Goal: Contribute content: Contribute content

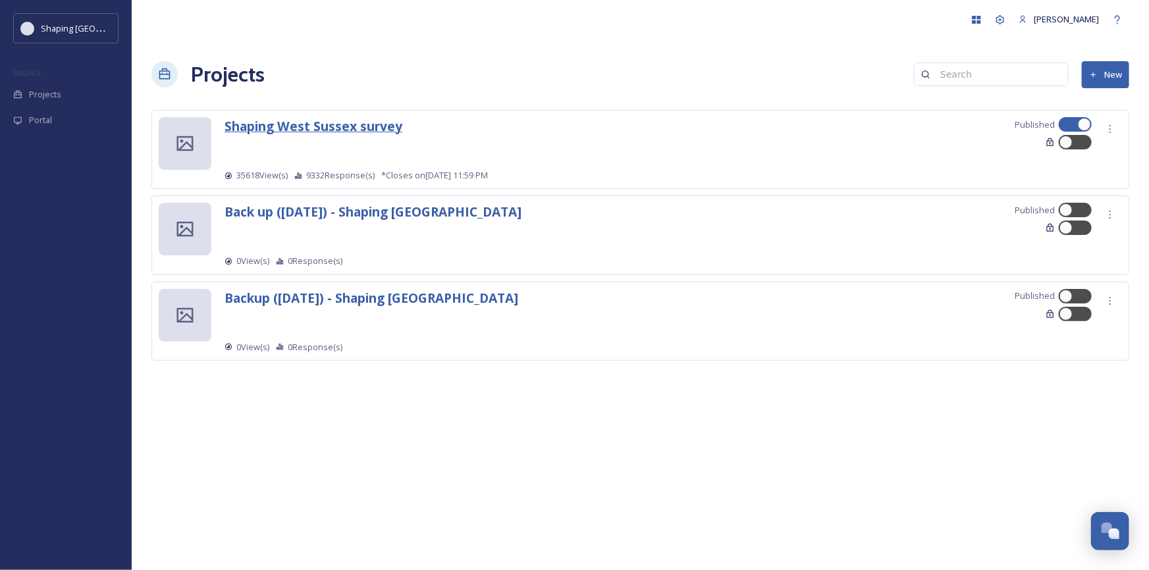
click at [356, 129] on strong "Shaping West Sussex survey" at bounding box center [314, 126] width 178 height 18
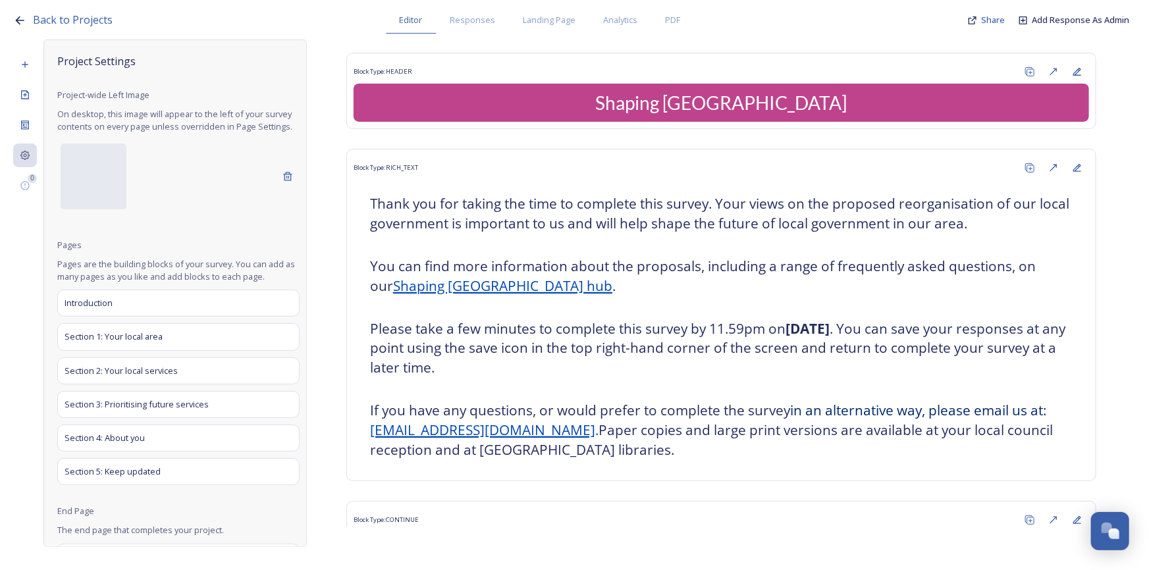
drag, startPoint x: 356, startPoint y: 129, endPoint x: 337, endPoint y: 22, distance: 108.9
click at [328, 23] on div "Back to Projects Editor Responses Landing Page Analytics PDF Share Add Response…" at bounding box center [578, 17] width 1130 height 34
click at [552, 21] on span "Landing Page" at bounding box center [550, 20] width 53 height 13
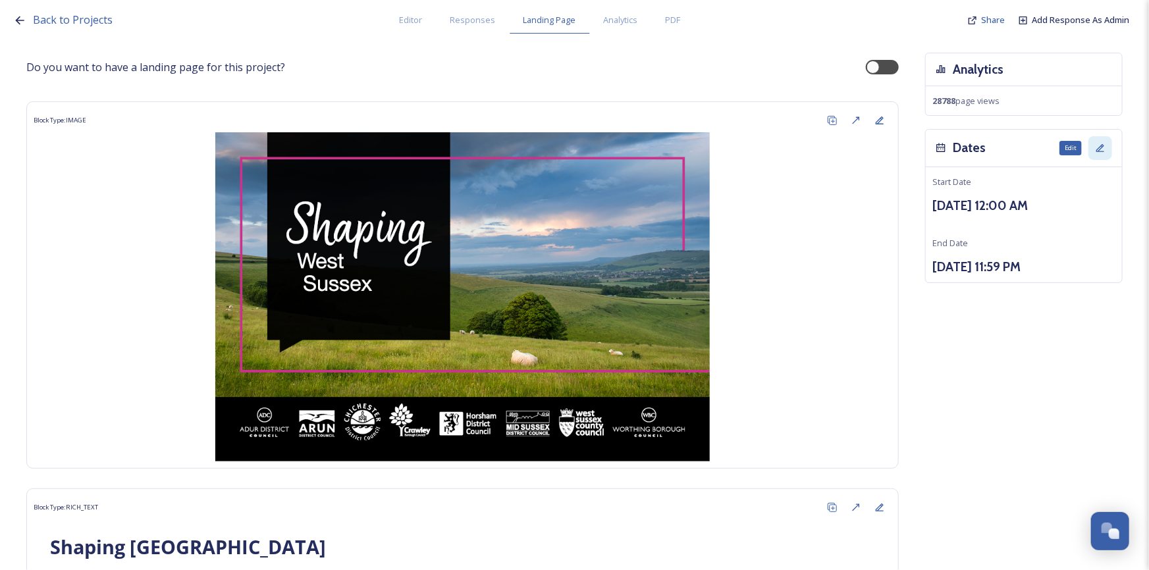
click at [1095, 144] on icon at bounding box center [1100, 148] width 11 height 11
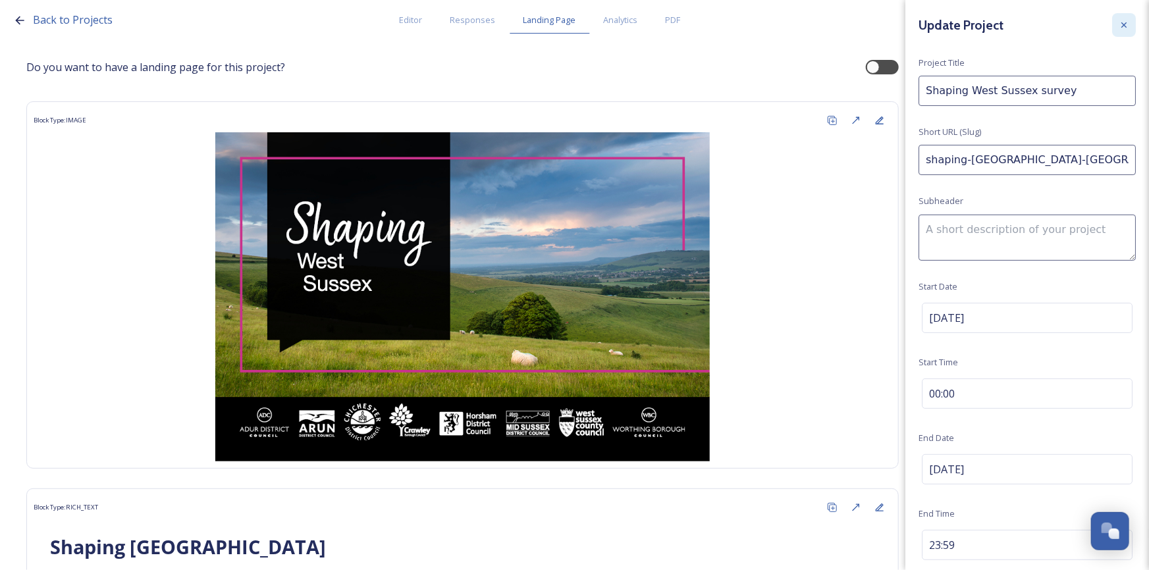
click at [1119, 28] on icon at bounding box center [1124, 25] width 11 height 11
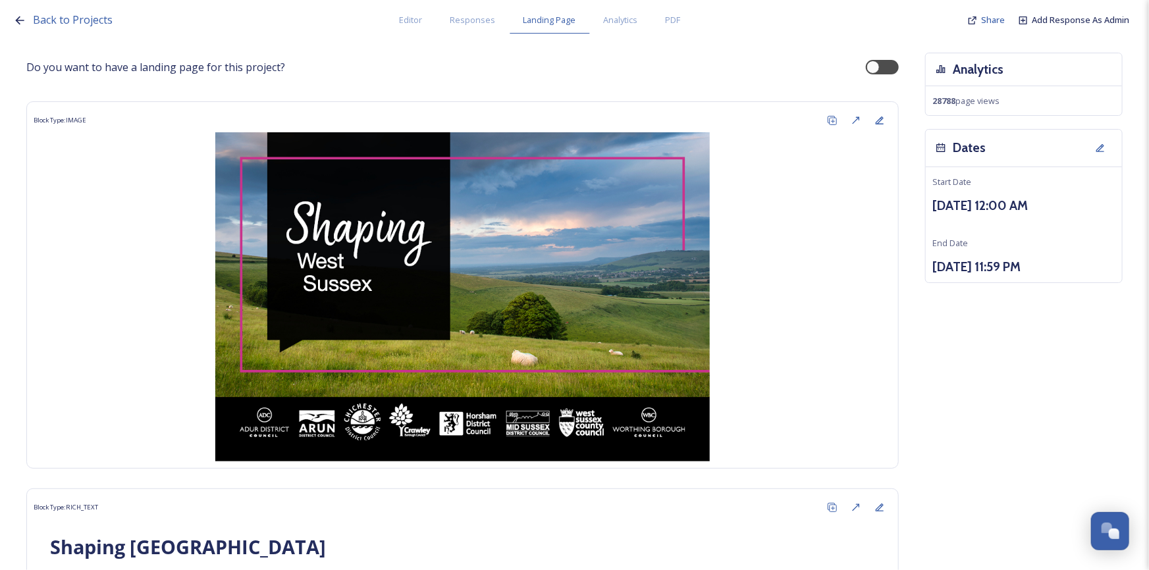
click at [962, 148] on h3 "Dates" at bounding box center [969, 147] width 33 height 19
click at [1089, 142] on div "Edit" at bounding box center [1101, 148] width 24 height 24
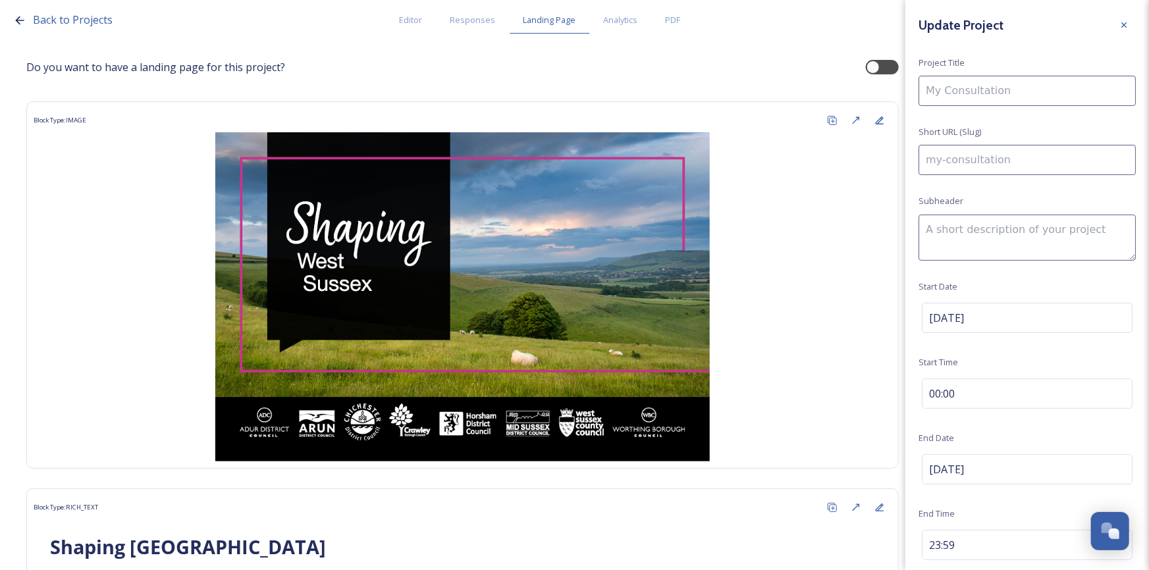
type input "Shaping West Sussex survey"
type input "shaping-[GEOGRAPHIC_DATA]-[GEOGRAPHIC_DATA]"
checkbox input "true"
click at [1119, 20] on icon at bounding box center [1124, 25] width 11 height 11
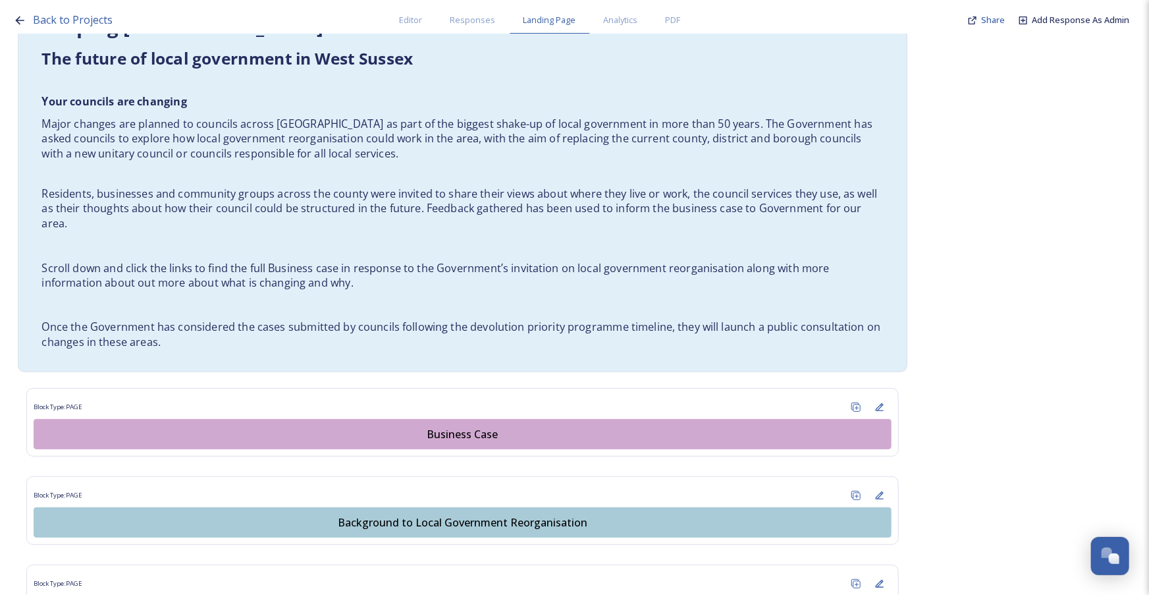
scroll to position [505, 0]
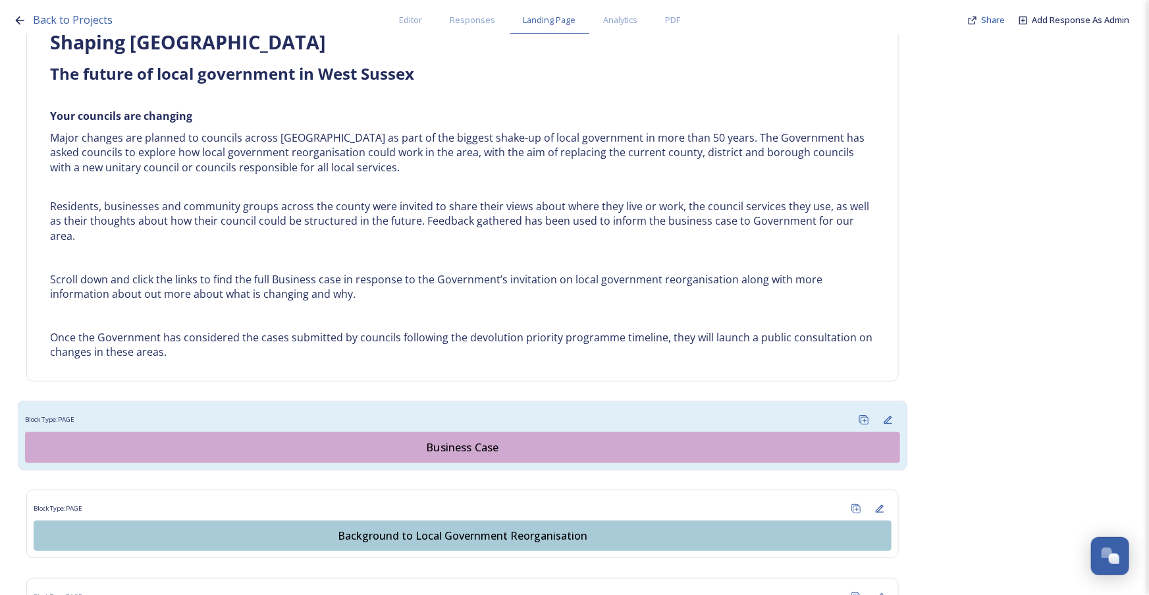
click at [477, 447] on div "Business Case" at bounding box center [462, 447] width 861 height 16
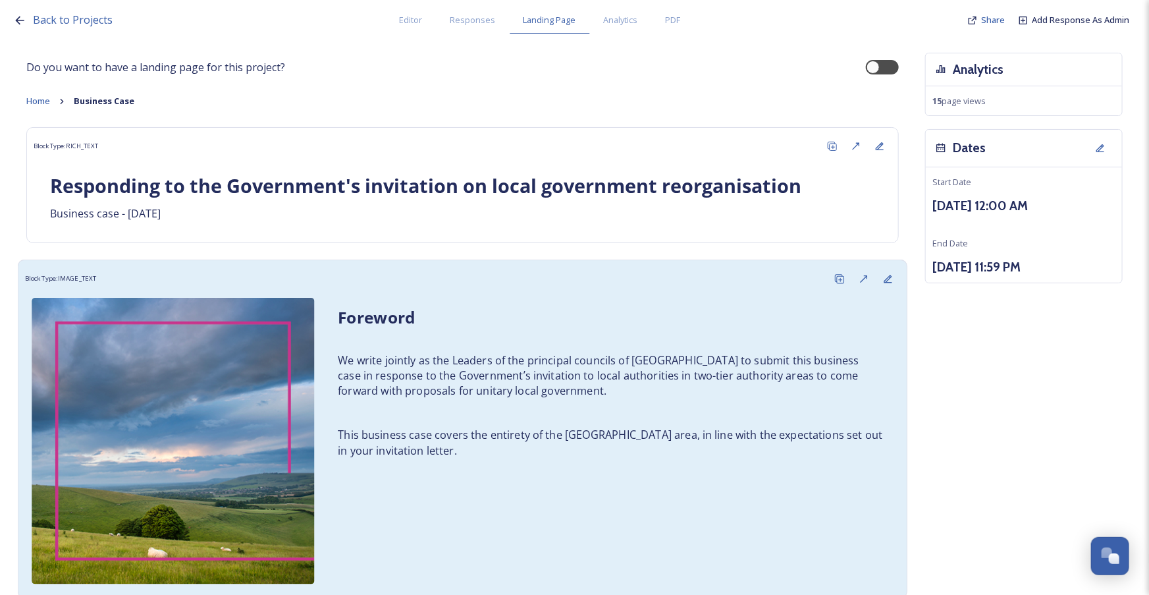
click at [471, 436] on p "This business case covers the entirety of the [GEOGRAPHIC_DATA] area, in line w…" at bounding box center [610, 442] width 545 height 30
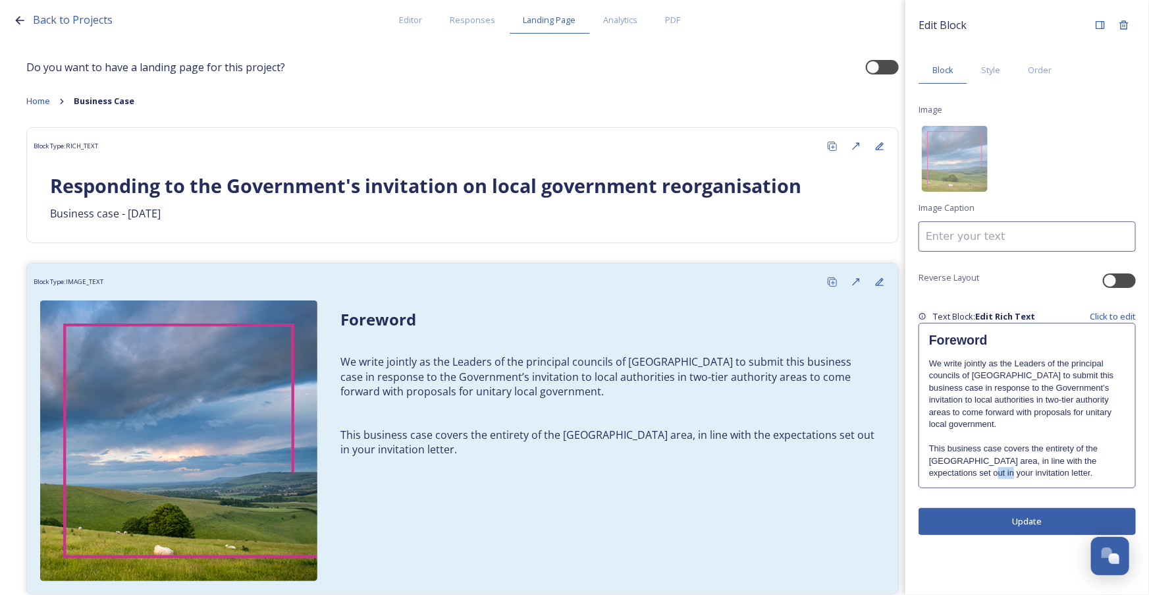
drag, startPoint x: 948, startPoint y: 461, endPoint x: 918, endPoint y: 461, distance: 30.3
click at [918, 461] on div "Edit Block Block Style Order Image Image Caption Reverse Layout Text Block: Edi…" at bounding box center [1028, 274] width 244 height 548
click at [1034, 468] on div "Foreword We write jointly as the Leaders of the principal councils of [GEOGRAPH…" at bounding box center [1028, 405] width 216 height 164
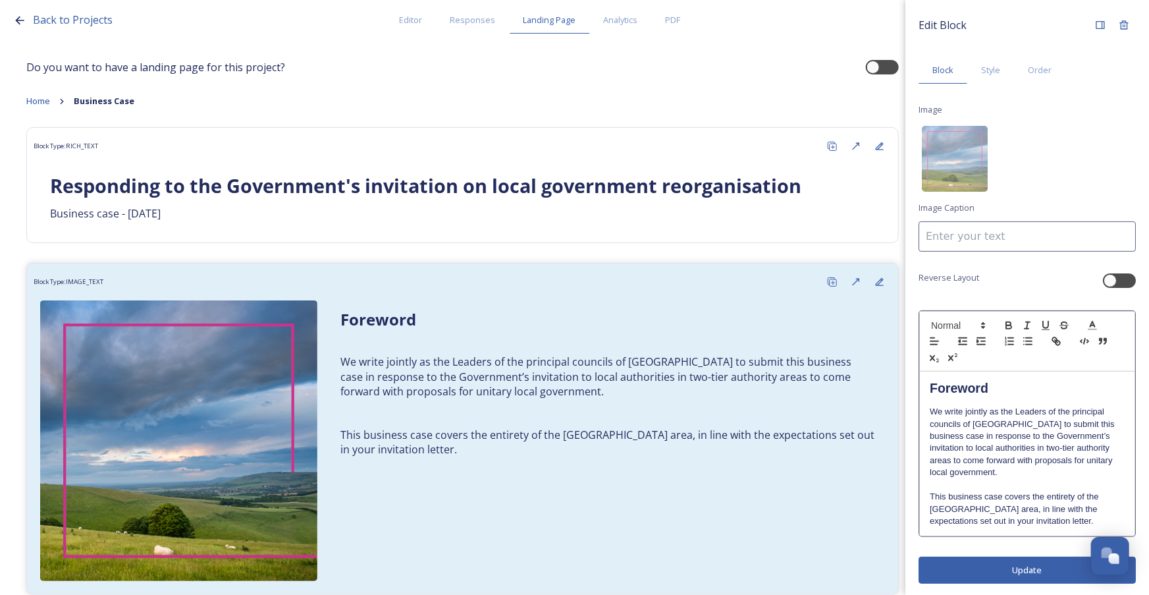
scroll to position [1, 0]
click at [968, 515] on p "This business case covers the entirety of the [GEOGRAPHIC_DATA] area, in line w…" at bounding box center [1027, 507] width 195 height 36
click at [983, 520] on p "This business case covers the entirety of the [GEOGRAPHIC_DATA] area, in line w…" at bounding box center [1027, 507] width 195 height 36
drag, startPoint x: 1037, startPoint y: 518, endPoint x: 966, endPoint y: 520, distance: 70.5
click at [966, 520] on p "This business case covers the entirety of the [GEOGRAPHIC_DATA] area, in line w…" at bounding box center [1027, 507] width 195 height 36
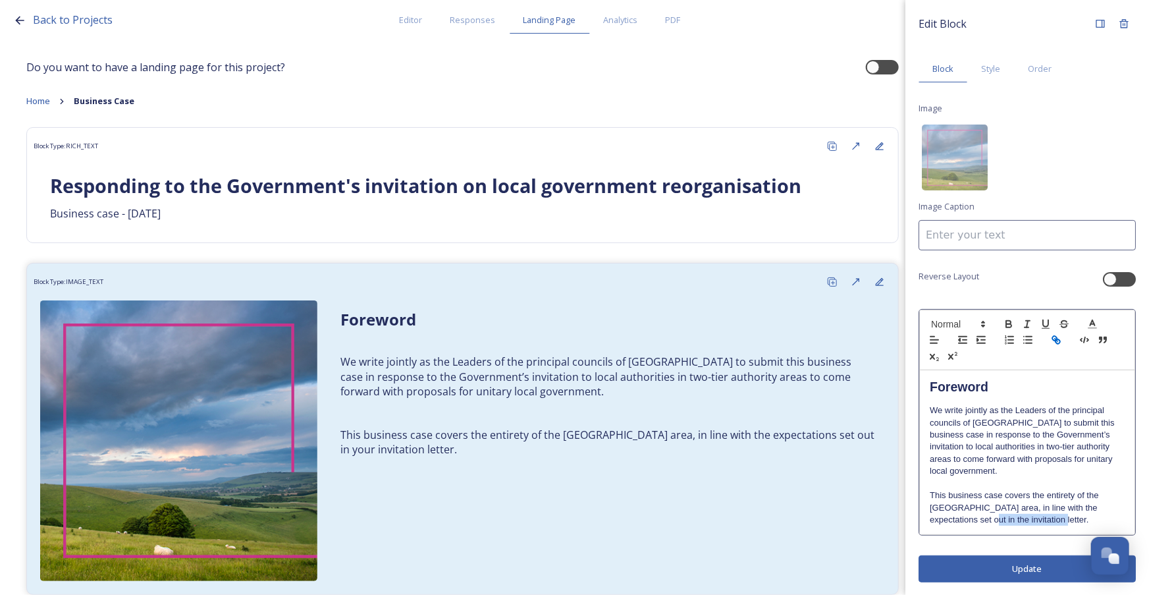
click at [1053, 338] on icon "button" at bounding box center [1055, 338] width 5 height 5
click at [1056, 339] on icon "button" at bounding box center [1058, 341] width 5 height 5
drag, startPoint x: 966, startPoint y: 520, endPoint x: 1051, endPoint y: 516, distance: 85.0
click at [1051, 516] on p "This business case covers the entirety of the [GEOGRAPHIC_DATA] area, in line w…" at bounding box center [1027, 507] width 195 height 36
click at [1056, 341] on icon "button" at bounding box center [1058, 341] width 5 height 5
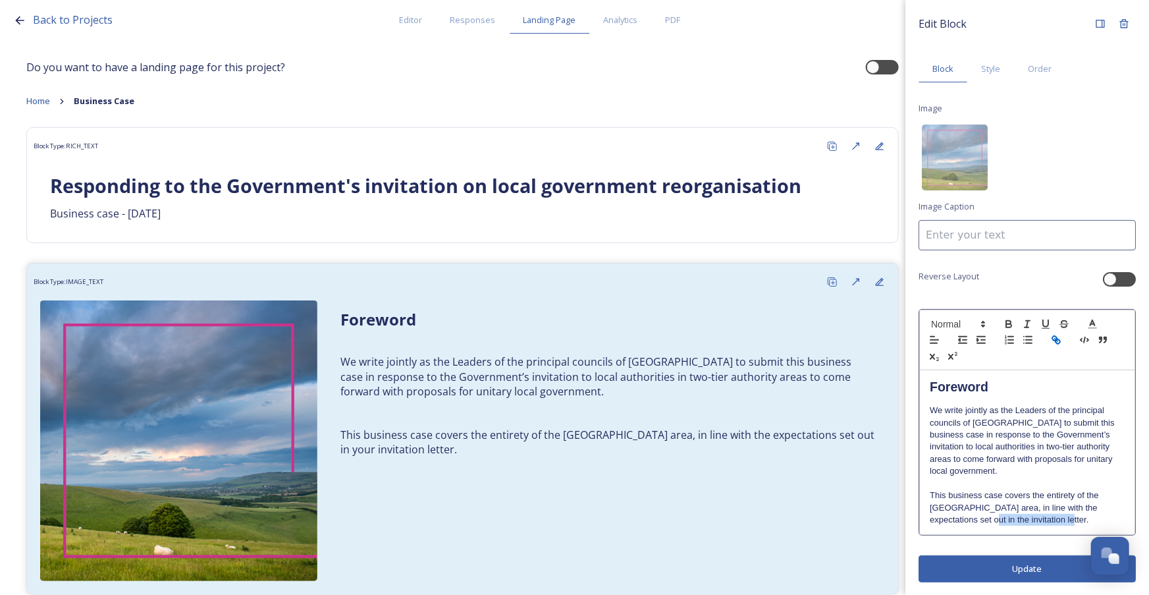
type input "the invitation letter."
click at [1057, 341] on line "button" at bounding box center [1056, 340] width 3 height 3
drag, startPoint x: 1039, startPoint y: 518, endPoint x: 968, endPoint y: 524, distance: 70.7
click at [968, 524] on p "This business case covers the entirety of the [GEOGRAPHIC_DATA] area, in line w…" at bounding box center [1027, 507] width 195 height 36
click at [1052, 339] on icon "button" at bounding box center [1057, 340] width 12 height 12
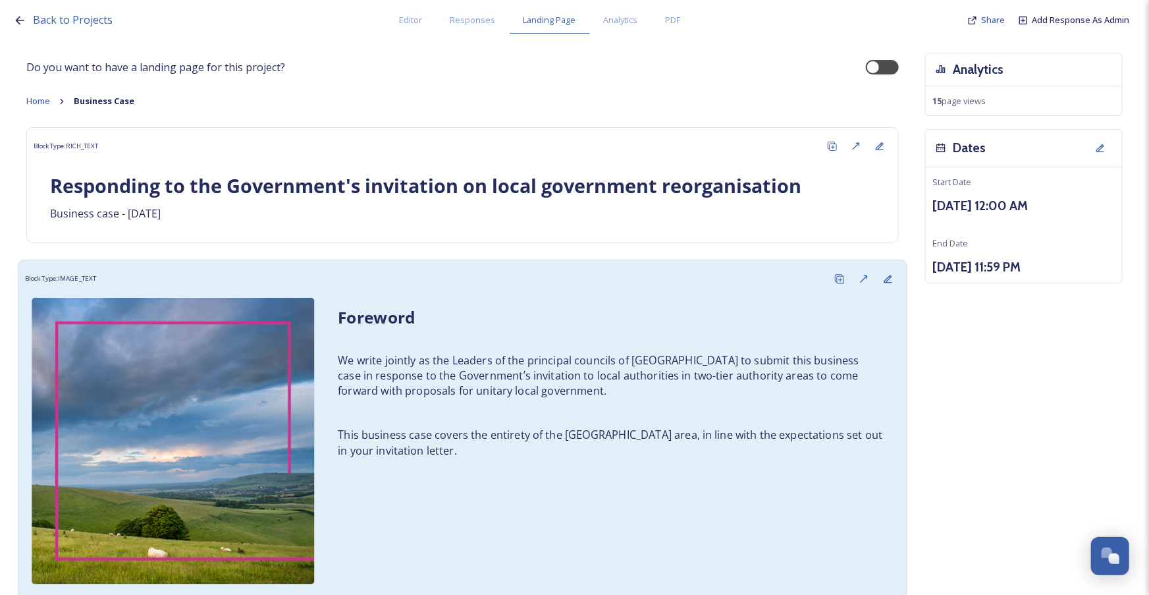
click at [831, 514] on div "Foreword We write jointly as the Leaders of the principal councils of [GEOGRAPH…" at bounding box center [462, 441] width 875 height 300
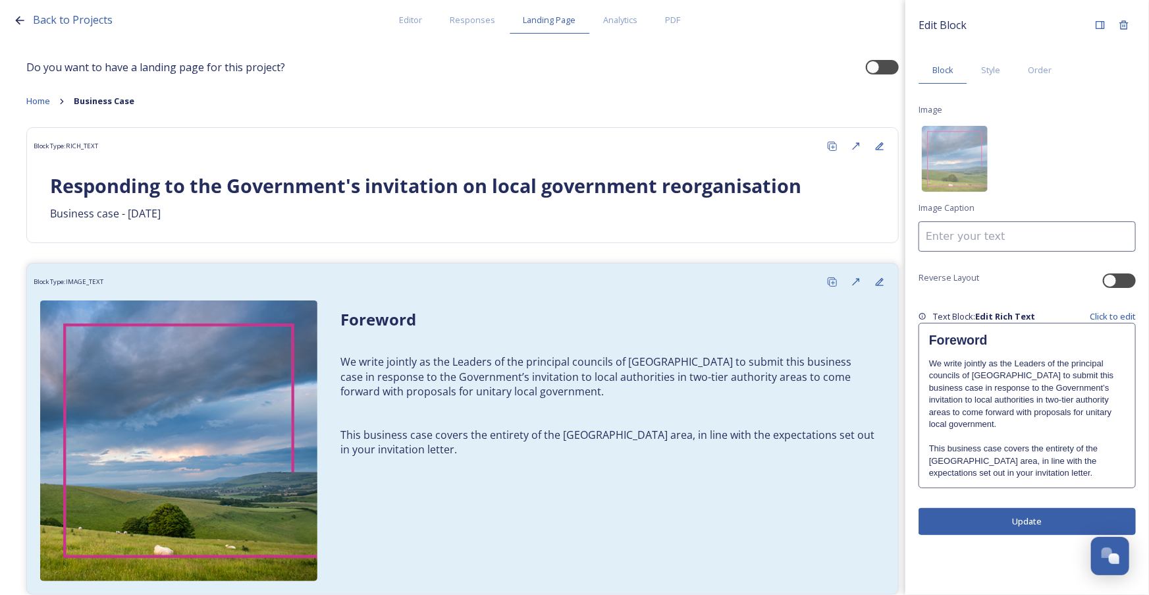
click at [1099, 454] on p "This business case covers the entirety of the [GEOGRAPHIC_DATA] area, in line w…" at bounding box center [1027, 461] width 196 height 36
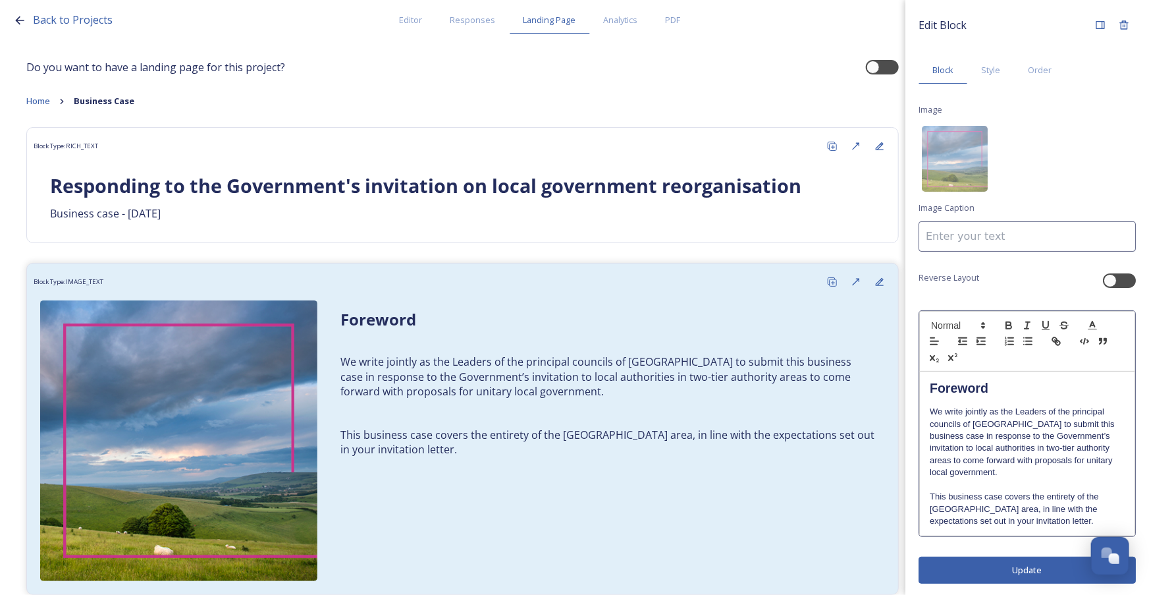
scroll to position [1, 0]
drag, startPoint x: 966, startPoint y: 521, endPoint x: 1050, endPoint y: 515, distance: 84.5
click at [1050, 515] on p "This business case covers the entirety of the [GEOGRAPHIC_DATA] area, in line w…" at bounding box center [1027, 507] width 195 height 36
click at [1055, 337] on icon "button" at bounding box center [1057, 340] width 12 height 12
type input "your invitation letter."
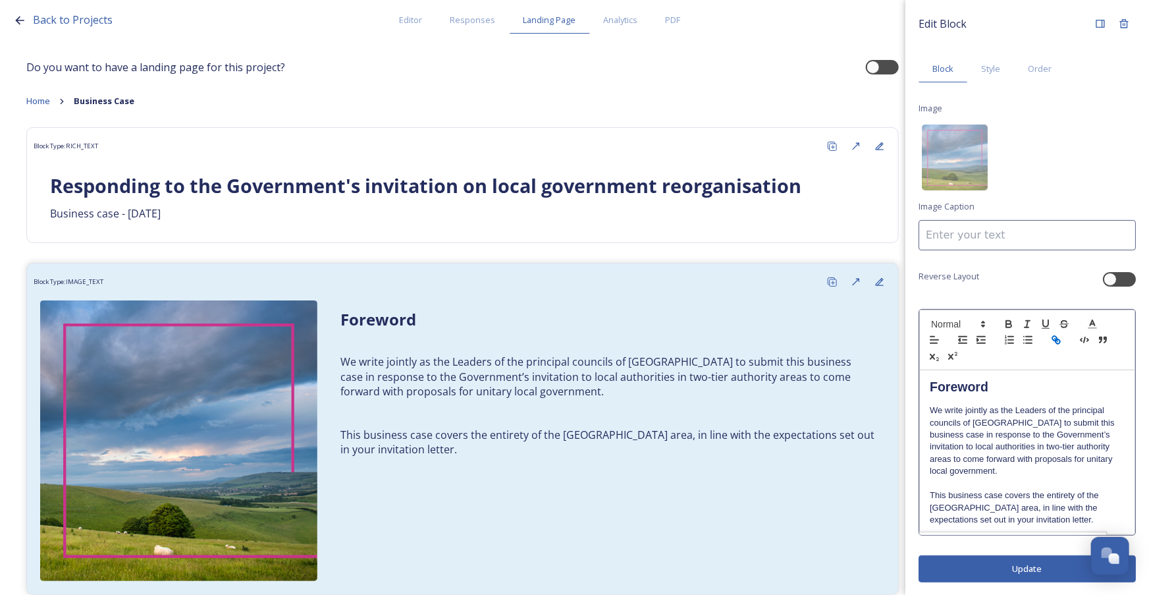
click at [1055, 337] on icon "button" at bounding box center [1057, 340] width 12 height 12
click at [1039, 337] on div at bounding box center [1028, 340] width 216 height 61
click at [1059, 343] on icon "button" at bounding box center [1057, 340] width 12 height 12
click at [1029, 340] on line "button" at bounding box center [1029, 340] width 6 height 0
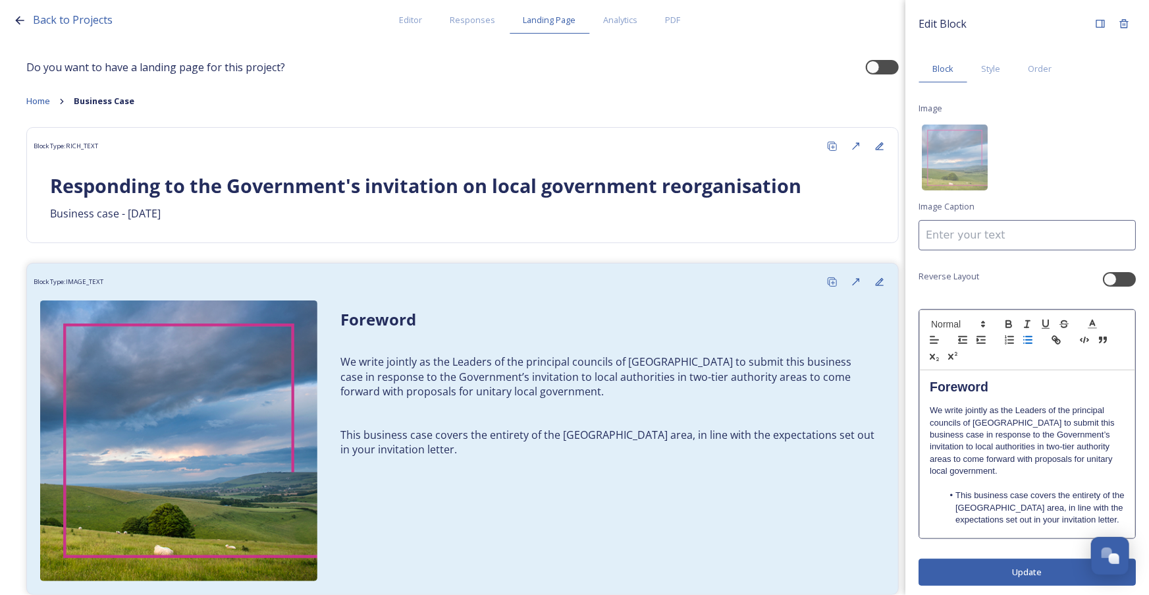
click at [1029, 340] on line "button" at bounding box center [1029, 340] width 6 height 0
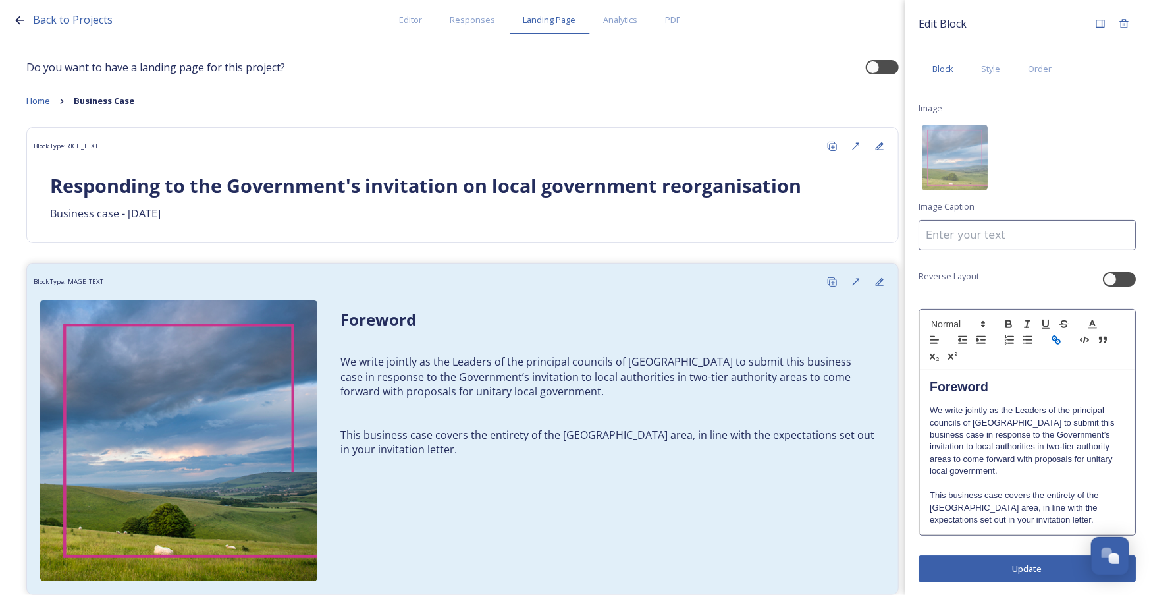
click at [1059, 337] on icon "button" at bounding box center [1057, 340] width 12 height 12
click at [983, 549] on div "Edit Block Block Style Order Image Image Caption Reverse Layout Foreword We wri…" at bounding box center [1028, 297] width 244 height 595
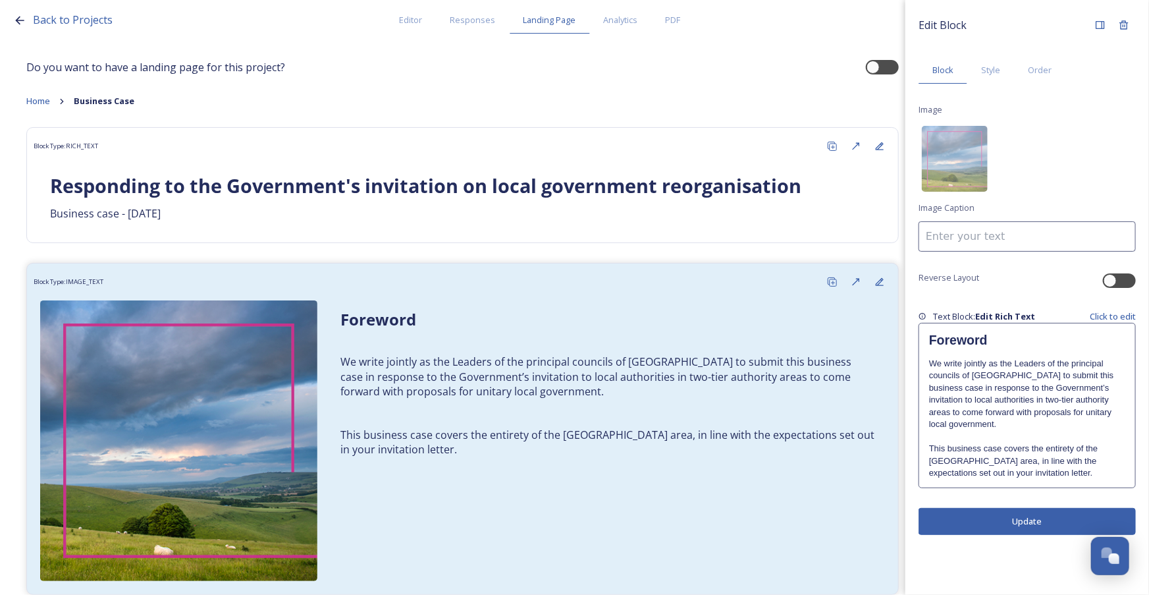
click at [1007, 449] on p "This business case covers the entirety of the [GEOGRAPHIC_DATA] area, in line w…" at bounding box center [1027, 461] width 196 height 36
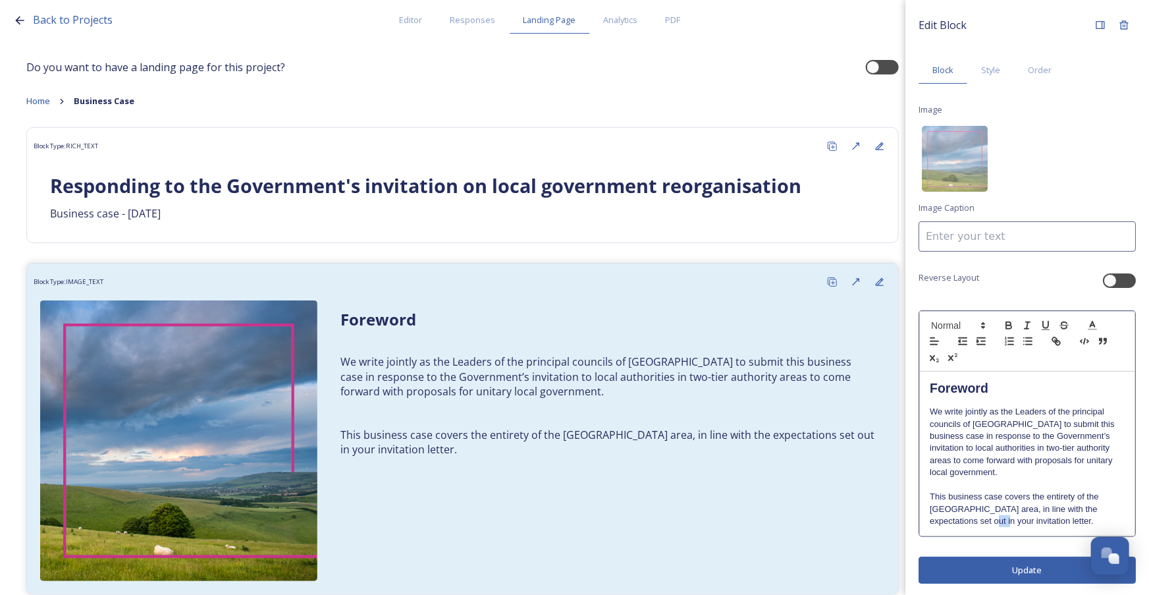
drag, startPoint x: 985, startPoint y: 526, endPoint x: 969, endPoint y: 526, distance: 15.8
click at [969, 526] on p "This business case covers the entirety of the [GEOGRAPHIC_DATA] area, in line w…" at bounding box center [1027, 509] width 195 height 36
drag, startPoint x: 1041, startPoint y: 520, endPoint x: 966, endPoint y: 522, distance: 74.5
click at [966, 522] on p "This business case covers the entirety of the [GEOGRAPHIC_DATA] area, in line w…" at bounding box center [1027, 509] width 195 height 36
click at [1051, 339] on icon "button" at bounding box center [1057, 341] width 12 height 12
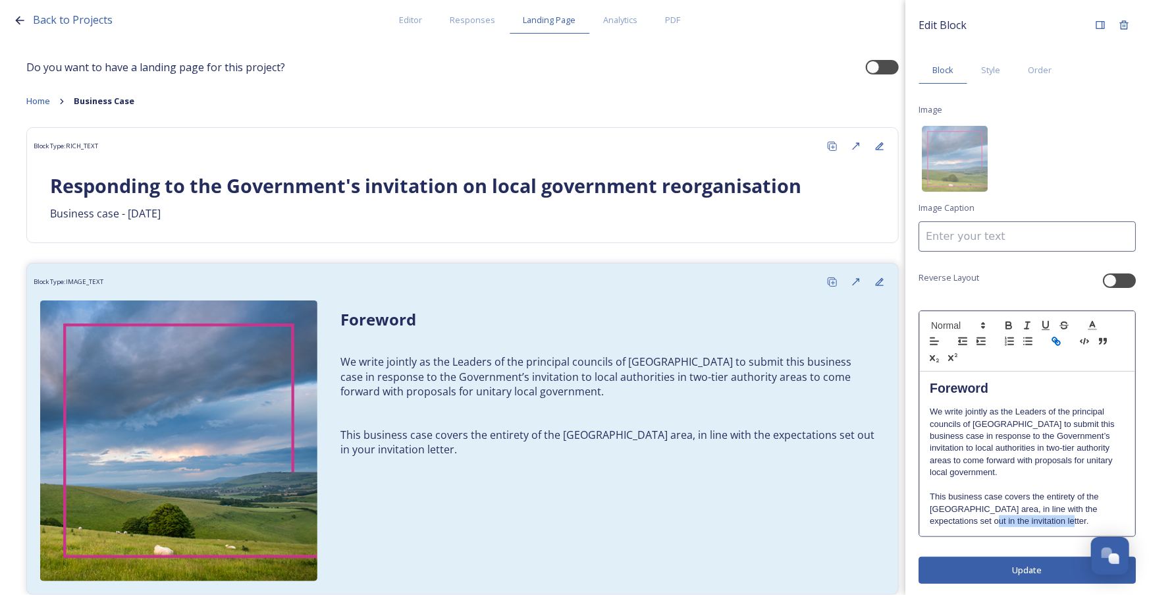
type input "the invitation letter."
click at [1053, 339] on icon "button" at bounding box center [1055, 339] width 5 height 5
click at [1059, 339] on icon "button" at bounding box center [1057, 341] width 12 height 12
drag, startPoint x: 967, startPoint y: 522, endPoint x: 1054, endPoint y: 515, distance: 87.3
click at [1054, 515] on p "This business case covers the entirety of the [GEOGRAPHIC_DATA] area, in line w…" at bounding box center [1027, 509] width 195 height 36
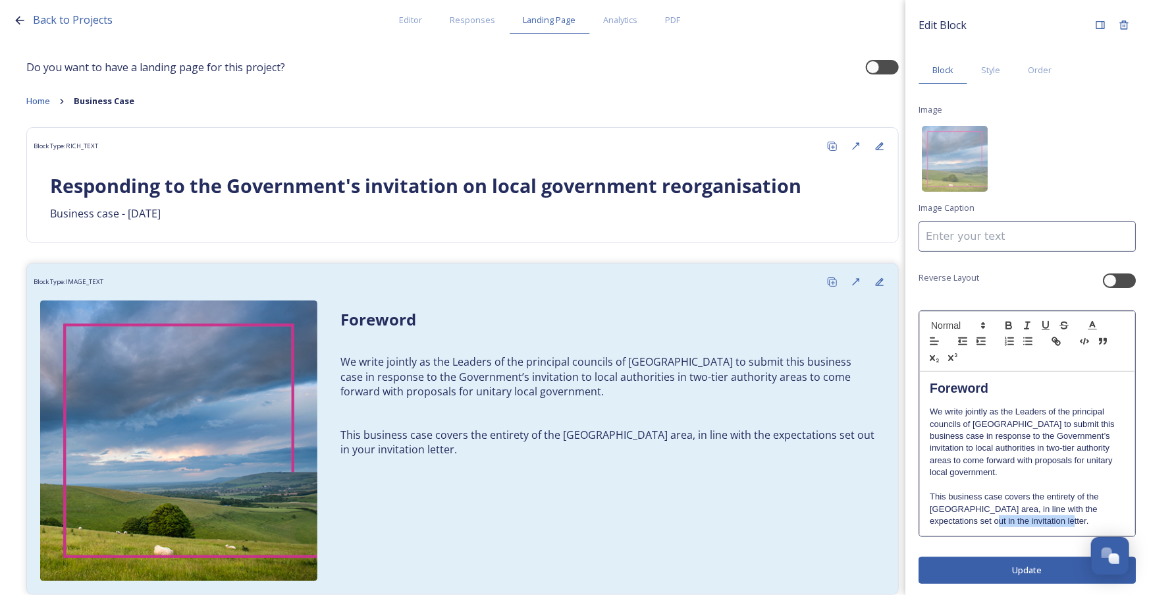
drag, startPoint x: 1057, startPoint y: 341, endPoint x: 990, endPoint y: 520, distance: 191.1
drag, startPoint x: 990, startPoint y: 520, endPoint x: 1051, endPoint y: 340, distance: 190.6
click at [1051, 340] on icon "button" at bounding box center [1057, 341] width 12 height 12
click at [1057, 341] on icon "button" at bounding box center [1058, 343] width 5 height 5
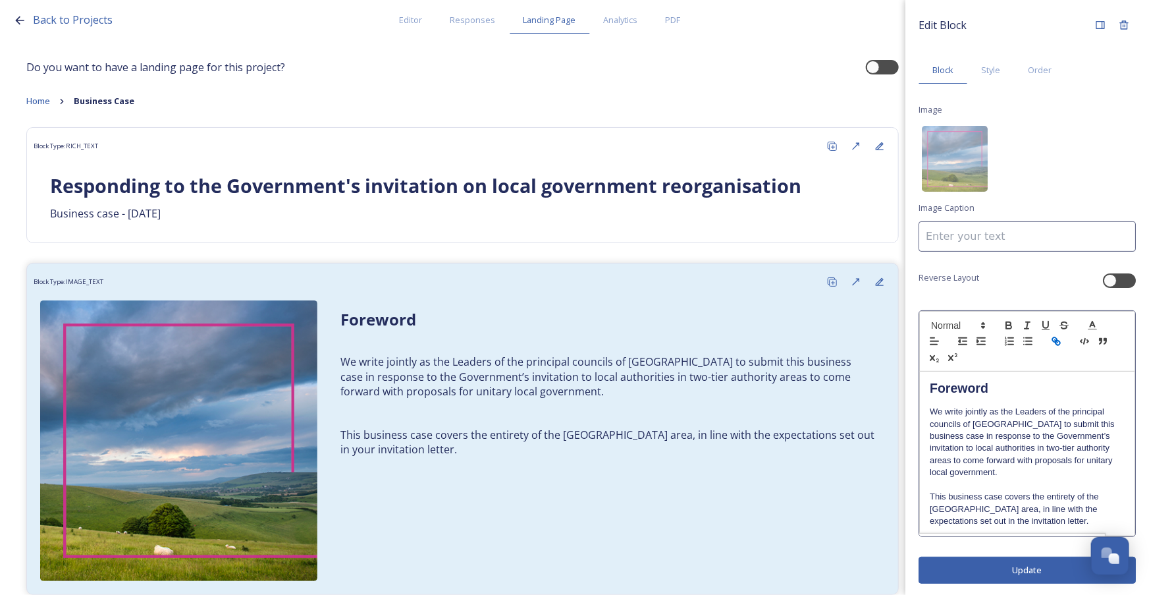
click at [1057, 341] on icon "button" at bounding box center [1058, 343] width 5 height 5
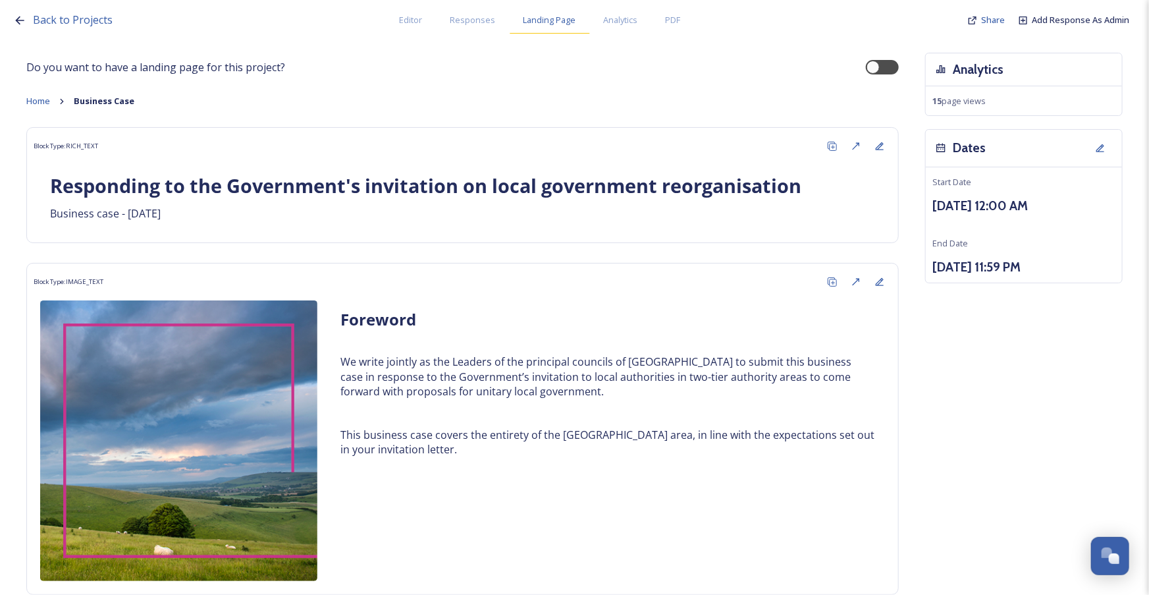
click at [536, 20] on span "Landing Page" at bounding box center [550, 20] width 53 height 13
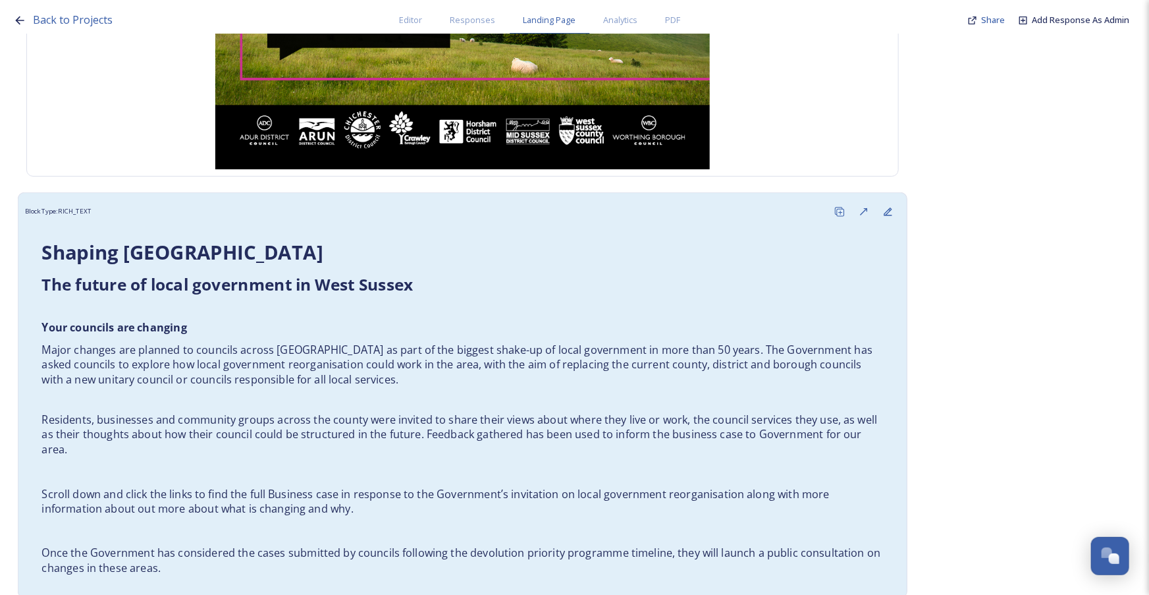
scroll to position [299, 0]
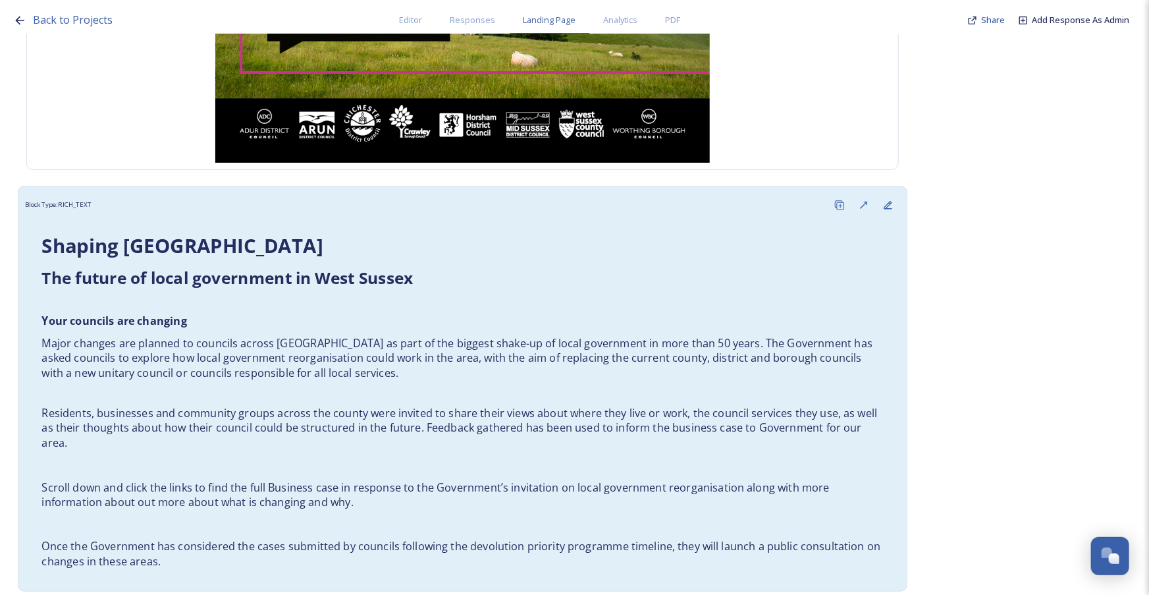
click at [428, 370] on p "Major changes are planned to councils across [GEOGRAPHIC_DATA] as part of the b…" at bounding box center [462, 358] width 842 height 46
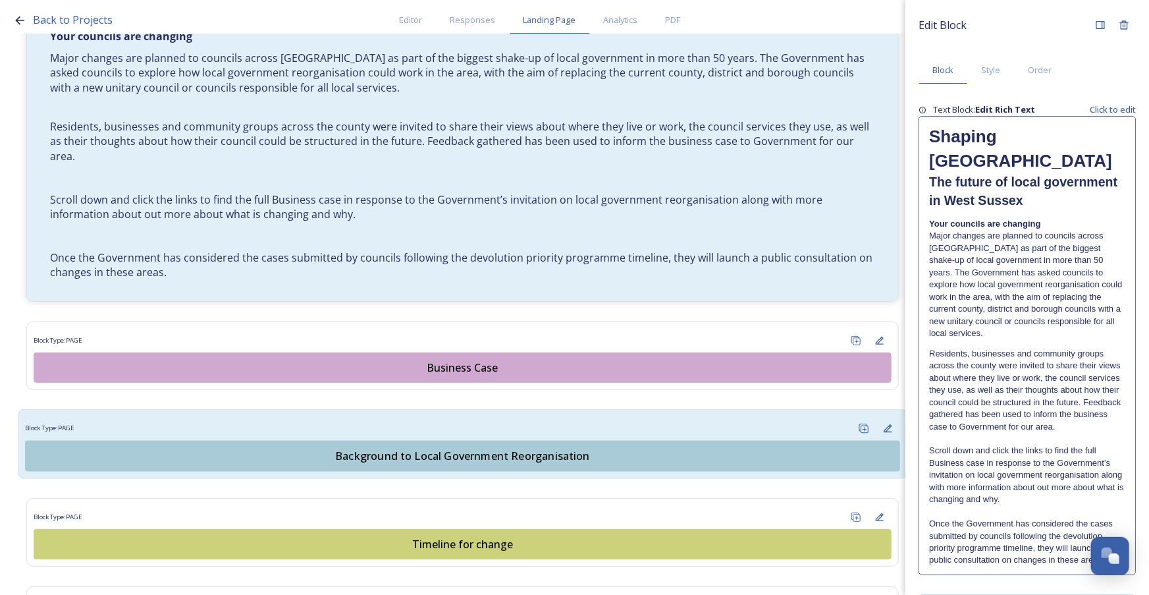
scroll to position [599, 0]
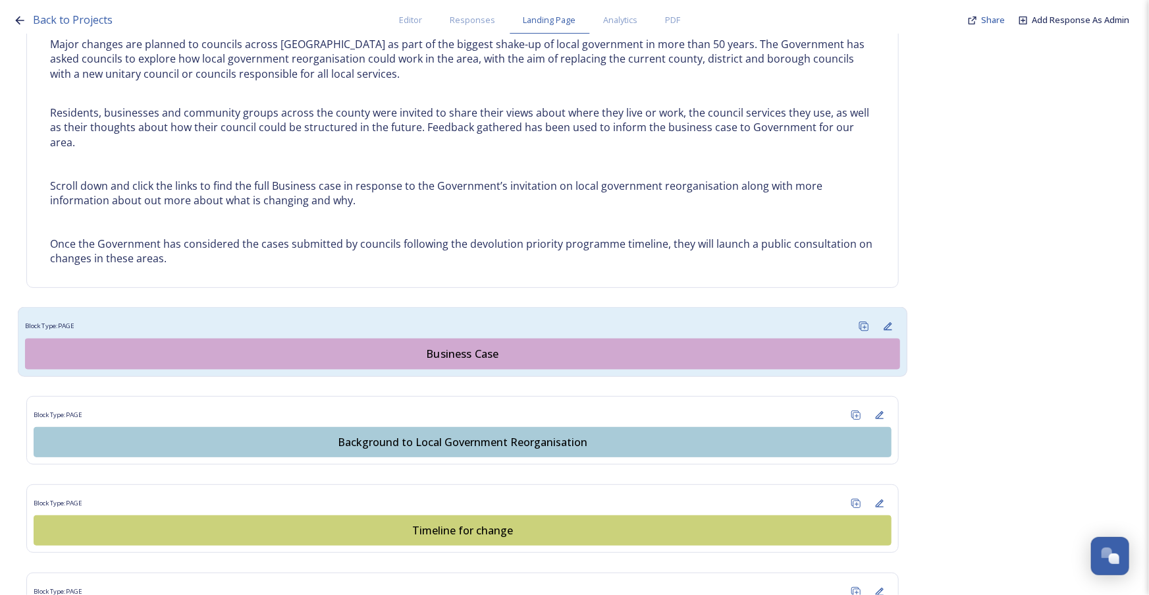
click at [441, 355] on div "Business Case" at bounding box center [462, 354] width 861 height 16
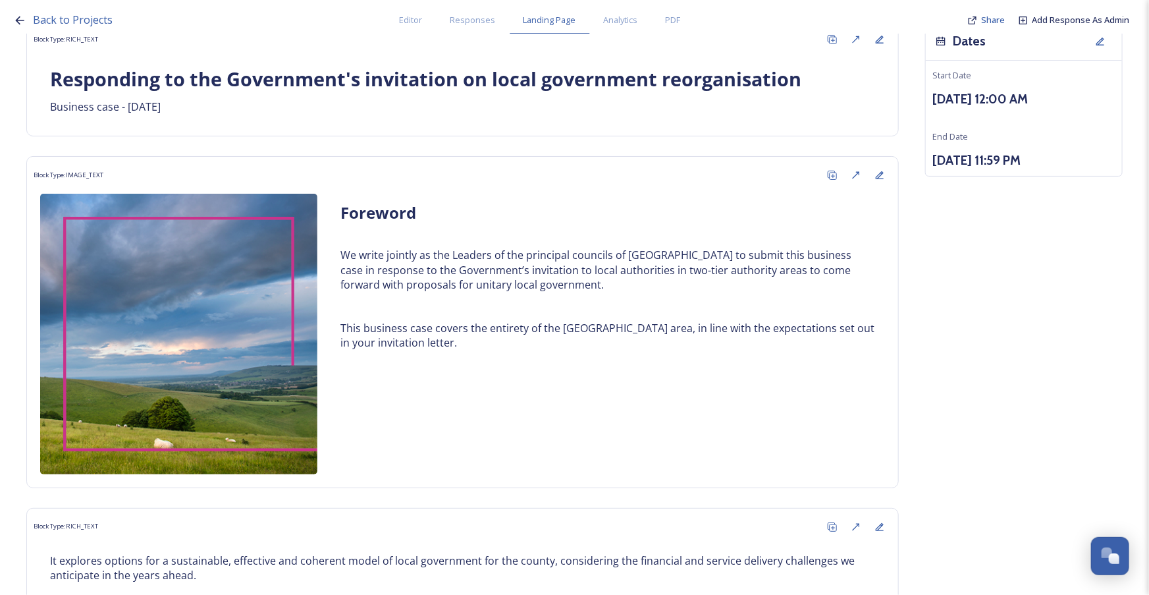
scroll to position [179, 0]
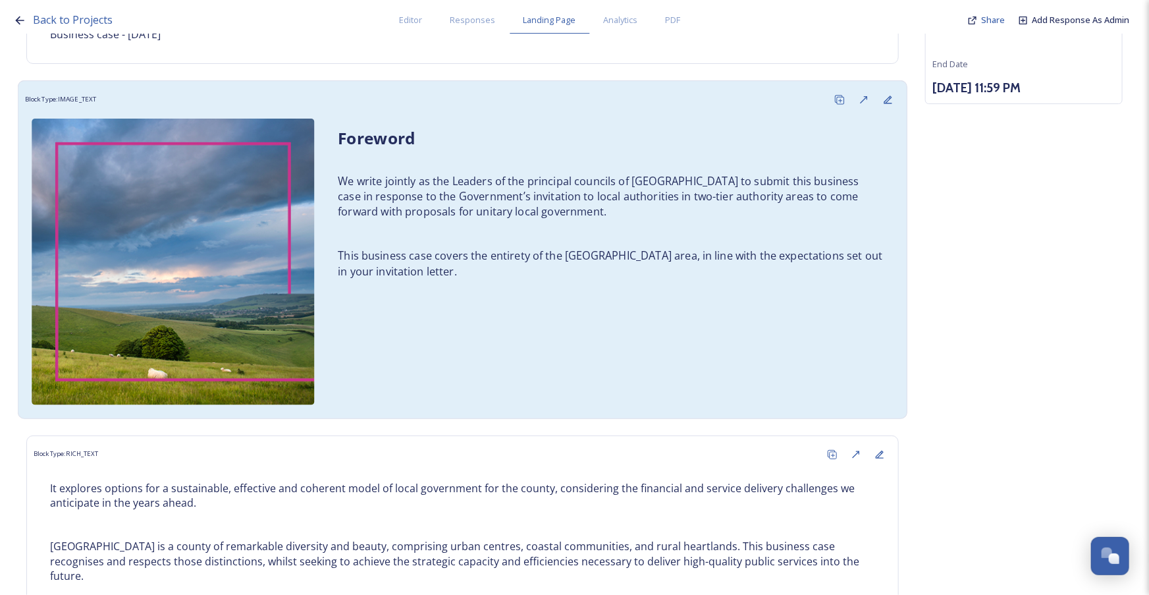
click at [781, 216] on p "We write jointly as the Leaders of the principal councils of [GEOGRAPHIC_DATA] …" at bounding box center [610, 197] width 545 height 46
